Goal: Task Accomplishment & Management: Use online tool/utility

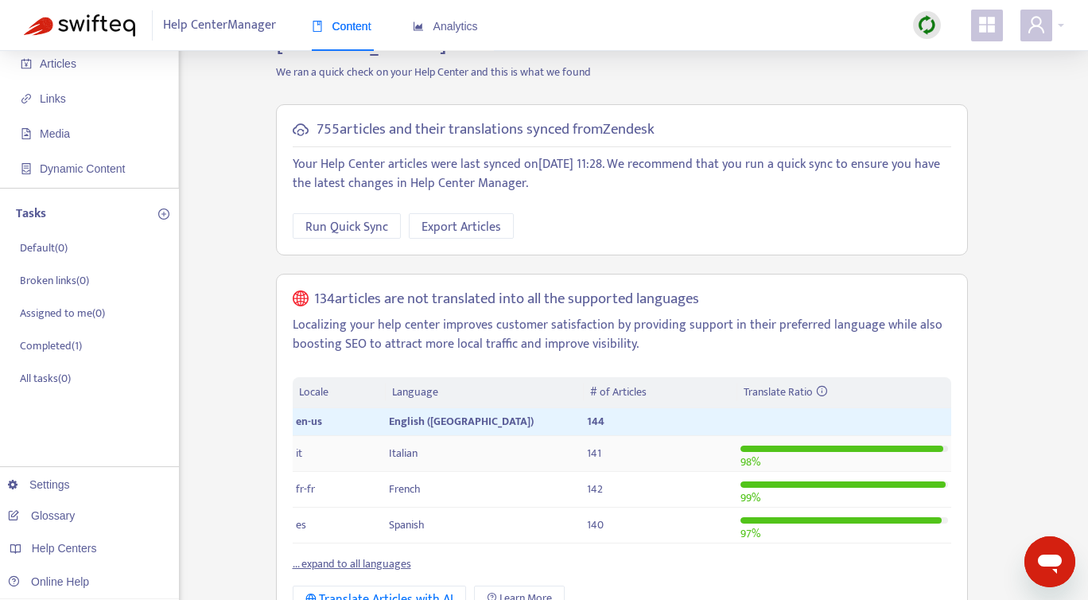
scroll to position [95, 0]
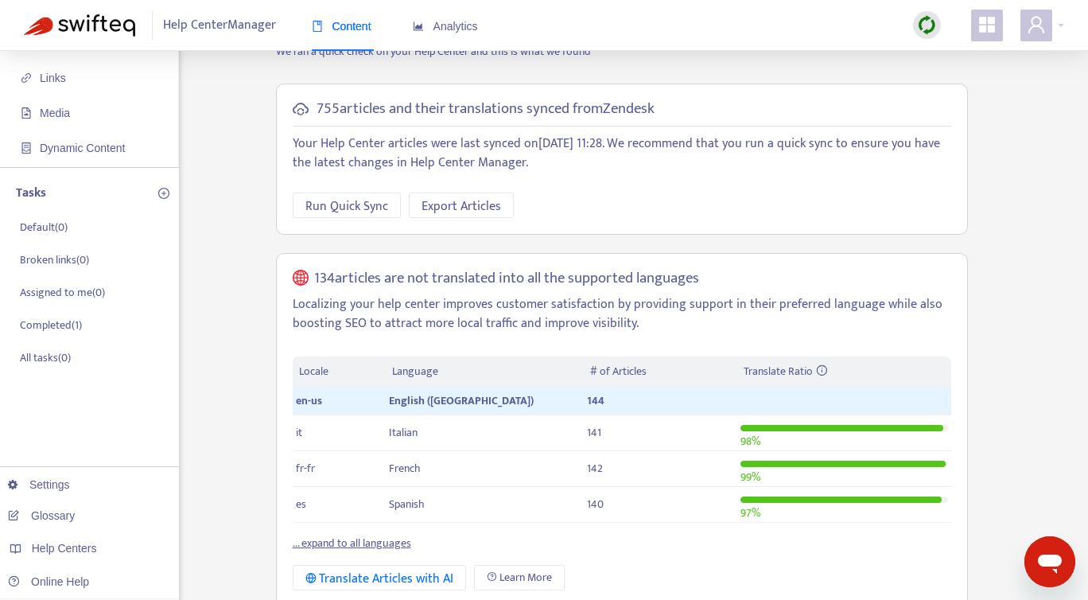
click at [366, 534] on link "... expand to all languages" at bounding box center [352, 543] width 119 height 18
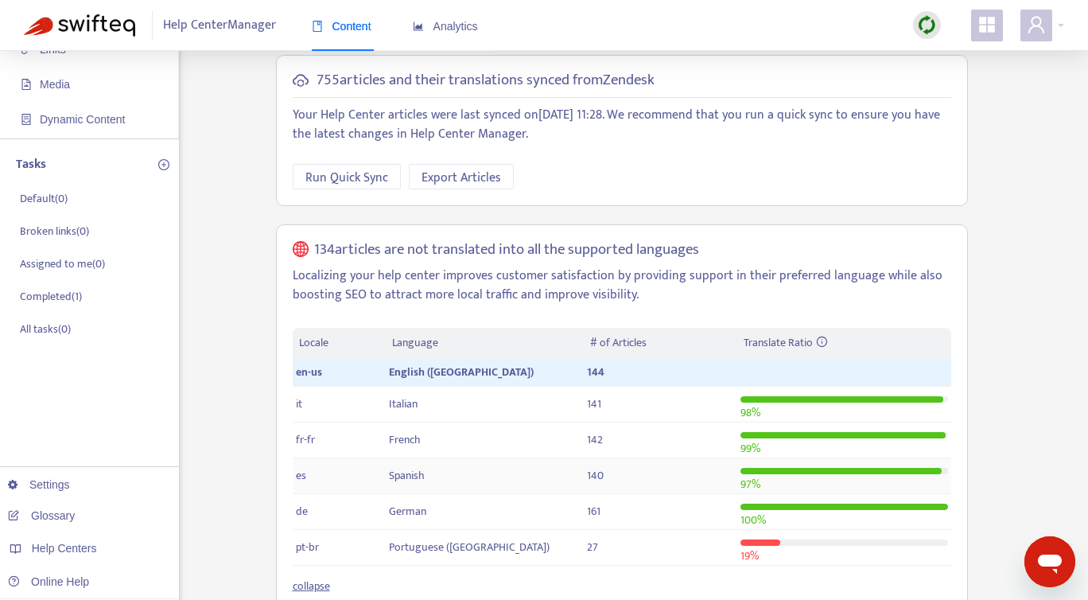
scroll to position [0, 0]
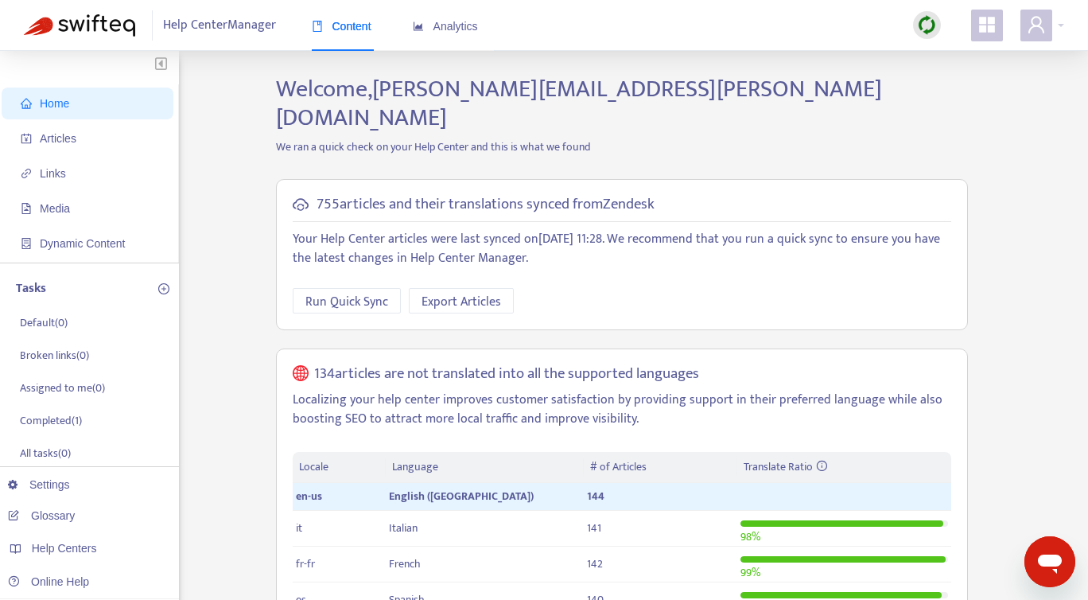
click at [70, 108] on span "Home" at bounding box center [91, 103] width 140 height 32
click at [340, 292] on span "Run Quick Sync" at bounding box center [346, 302] width 83 height 20
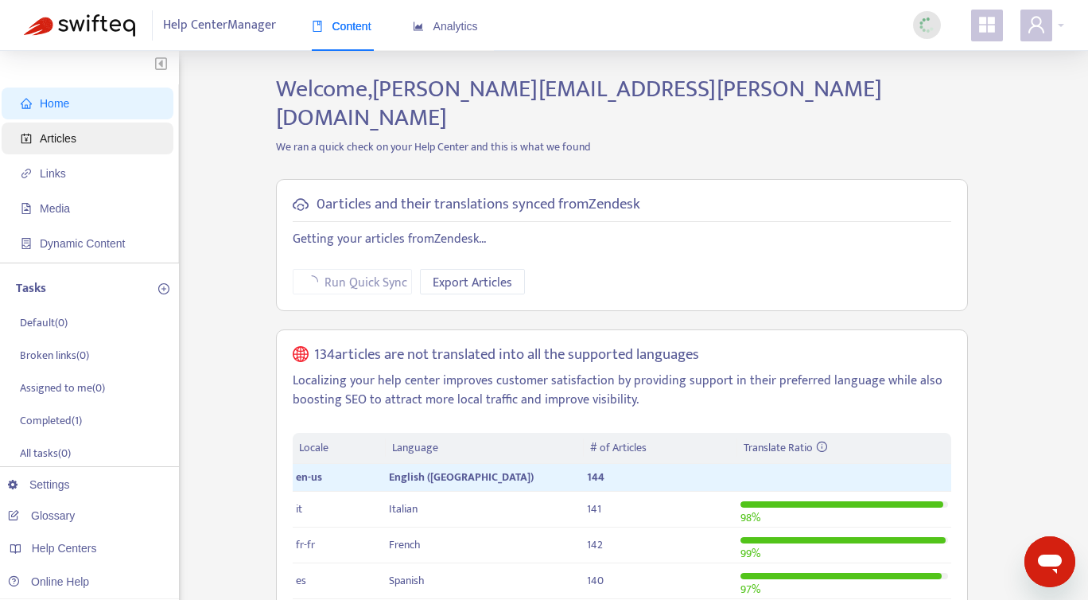
click at [65, 142] on span "Articles" at bounding box center [58, 138] width 37 height 13
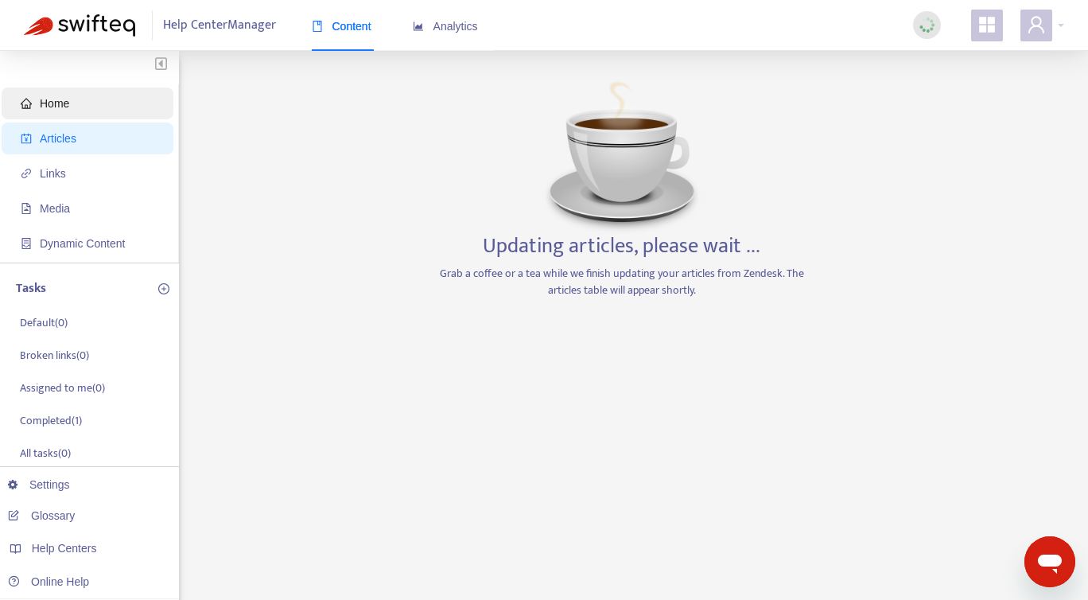
click at [53, 107] on span "Home" at bounding box center [54, 103] width 29 height 13
